Goal: Information Seeking & Learning: Understand process/instructions

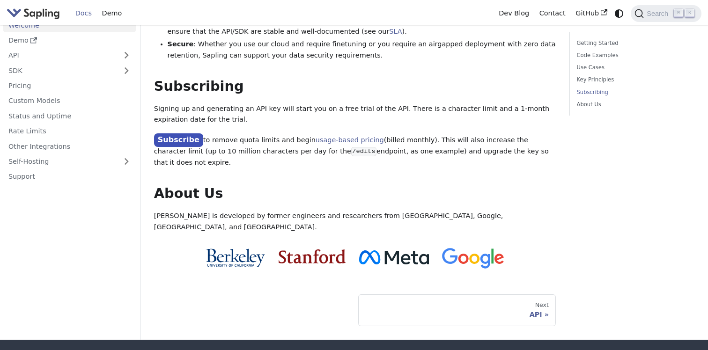
scroll to position [753, 0]
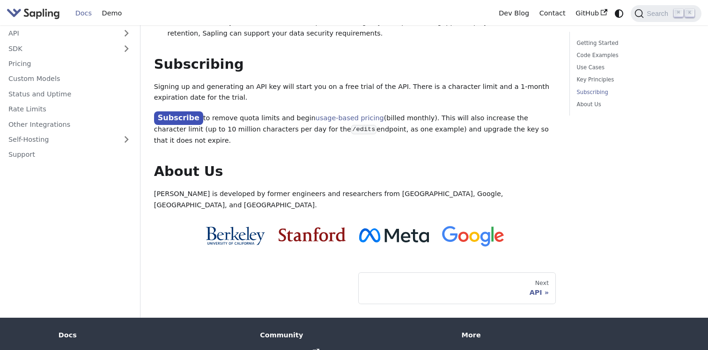
click at [107, 153] on nav "Welcome Demo API SDK Pricing Custom Models Status and Uptime Rate Limits Other …" at bounding box center [70, 155] width 141 height 325
click at [92, 133] on link "Self-Hosting" at bounding box center [69, 140] width 133 height 14
click at [58, 148] on link "Overview" at bounding box center [71, 155] width 127 height 14
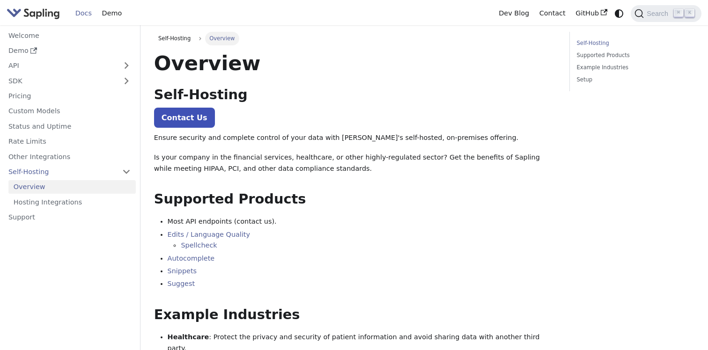
click at [231, 154] on p "Is your company in the financial services, healthcare, or other highly-regulate…" at bounding box center [355, 163] width 402 height 22
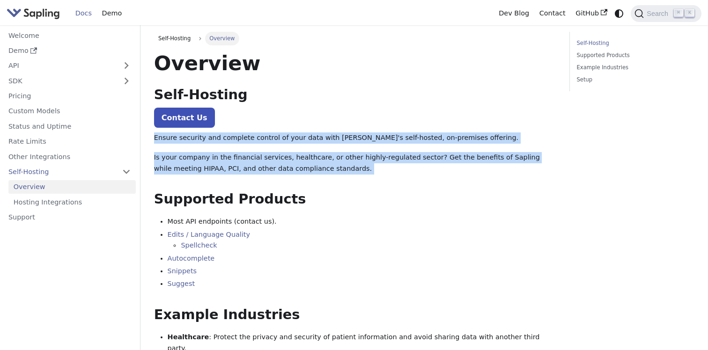
drag, startPoint x: 321, startPoint y: 177, endPoint x: 310, endPoint y: 130, distance: 47.7
click at [310, 130] on div "Overview Self-Hosting ​ Contact Us Ensure security and complete control of your…" at bounding box center [355, 253] width 402 height 405
click at [405, 168] on p "Is your company in the financial services, healthcare, or other highly-regulate…" at bounding box center [355, 163] width 402 height 22
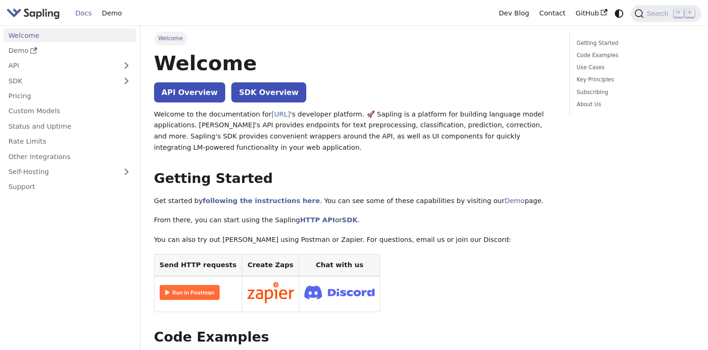
click at [400, 51] on h1 "Welcome" at bounding box center [355, 63] width 402 height 25
click at [35, 12] on img "Main" at bounding box center [33, 14] width 53 height 14
click at [116, 17] on link "Demo" at bounding box center [112, 13] width 30 height 15
click at [28, 11] on img "Main" at bounding box center [33, 14] width 53 height 14
click at [251, 95] on link "SDK Overview" at bounding box center [268, 92] width 74 height 20
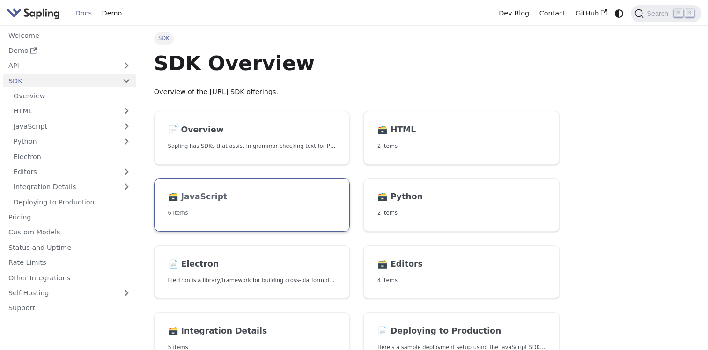
click at [321, 208] on link "🗃️ JavaScript 6 items" at bounding box center [252, 205] width 196 height 54
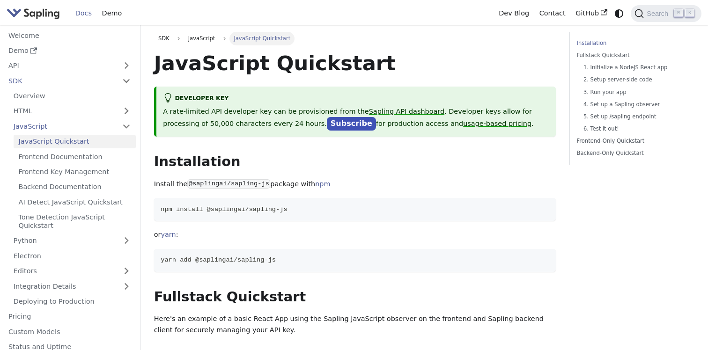
click at [385, 160] on h2 "Installation ​" at bounding box center [355, 162] width 402 height 17
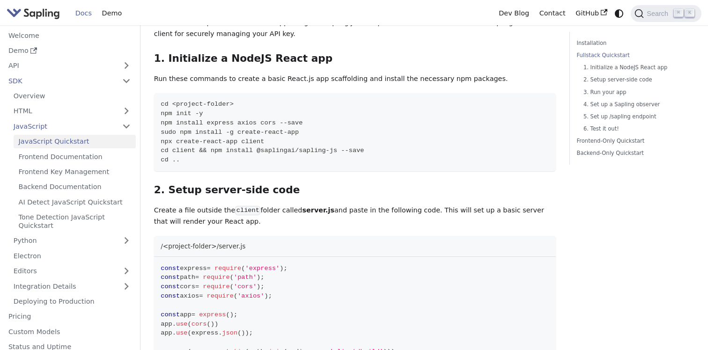
scroll to position [377, 0]
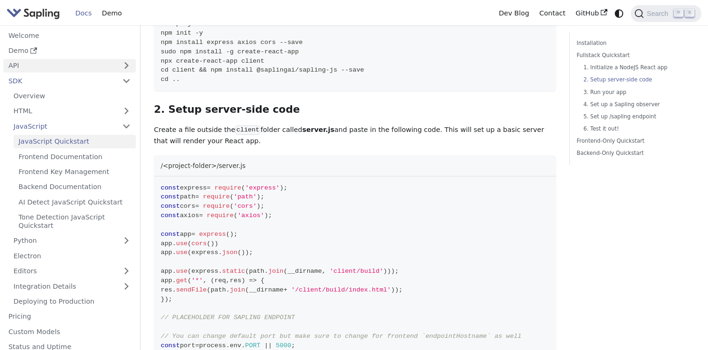
click at [77, 65] on link "API" at bounding box center [60, 66] width 114 height 14
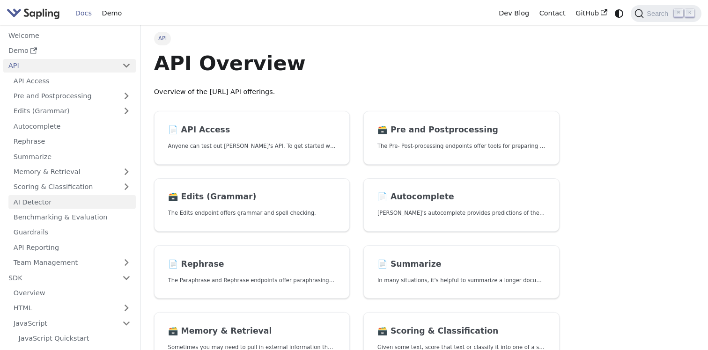
click at [60, 200] on link "AI Detector" at bounding box center [71, 202] width 127 height 14
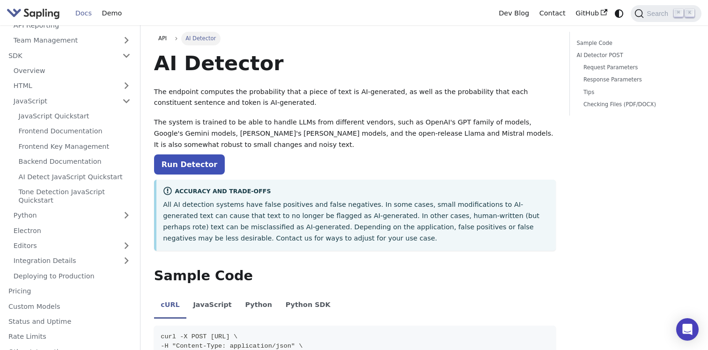
scroll to position [222, 0]
click at [72, 178] on link "AI Detect JavaScript Quickstart" at bounding box center [75, 177] width 122 height 14
